Goal: Information Seeking & Learning: Learn about a topic

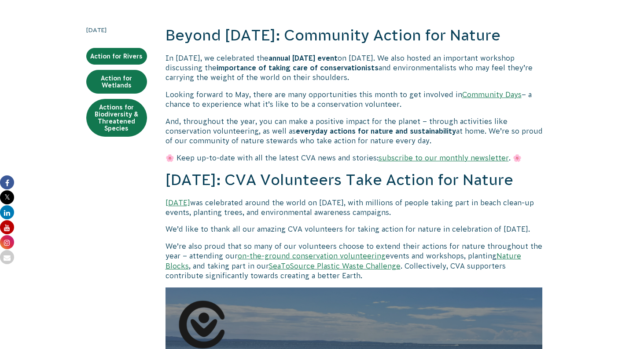
scroll to position [194, 0]
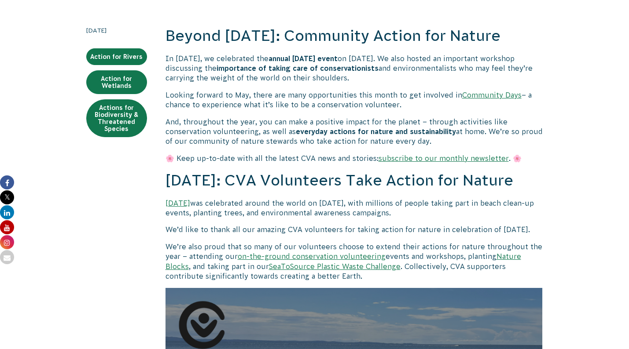
drag, startPoint x: 443, startPoint y: 151, endPoint x: 293, endPoint y: 151, distance: 150.1
click at [279, 60] on strong "annual [DATE] event" at bounding box center [302, 59] width 69 height 8
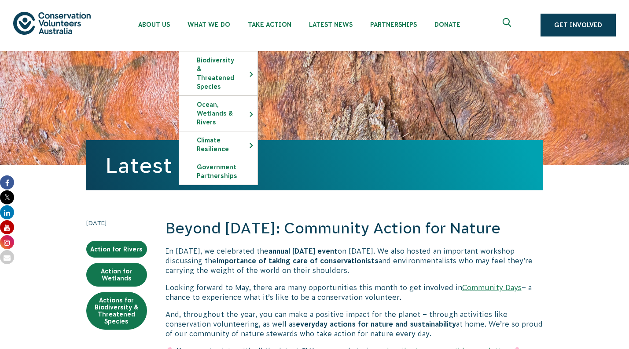
scroll to position [0, 0]
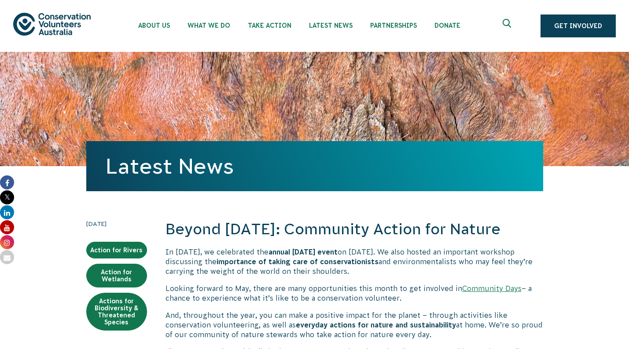
click at [72, 33] on img at bounding box center [51, 24] width 77 height 22
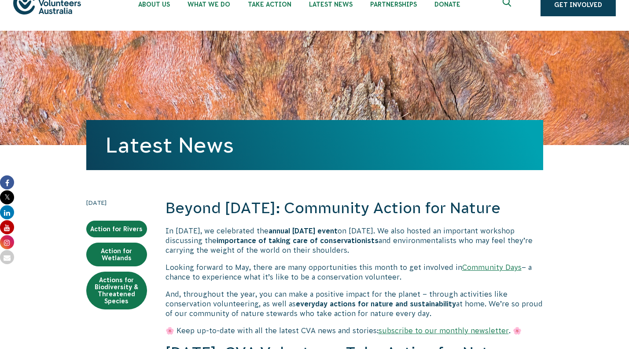
scroll to position [22, 0]
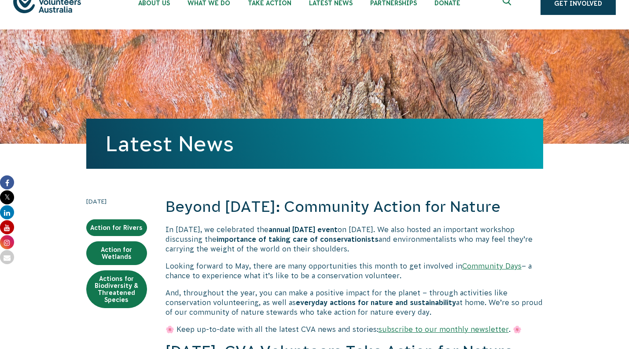
drag, startPoint x: 166, startPoint y: 210, endPoint x: 573, endPoint y: 207, distance: 407.1
copy h2 "Beyond [DATE]: Community Action for Nature"
